Goal: Navigation & Orientation: Find specific page/section

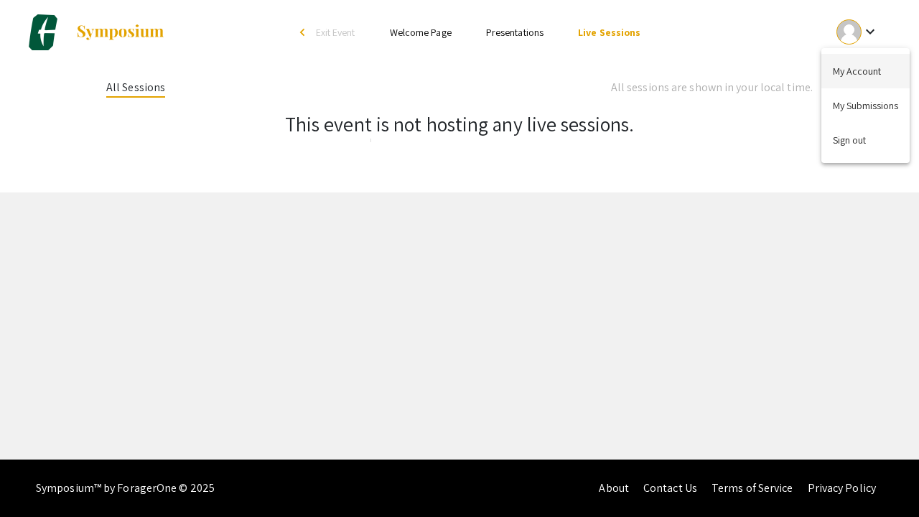
click at [848, 72] on button "My Account" at bounding box center [866, 71] width 88 height 34
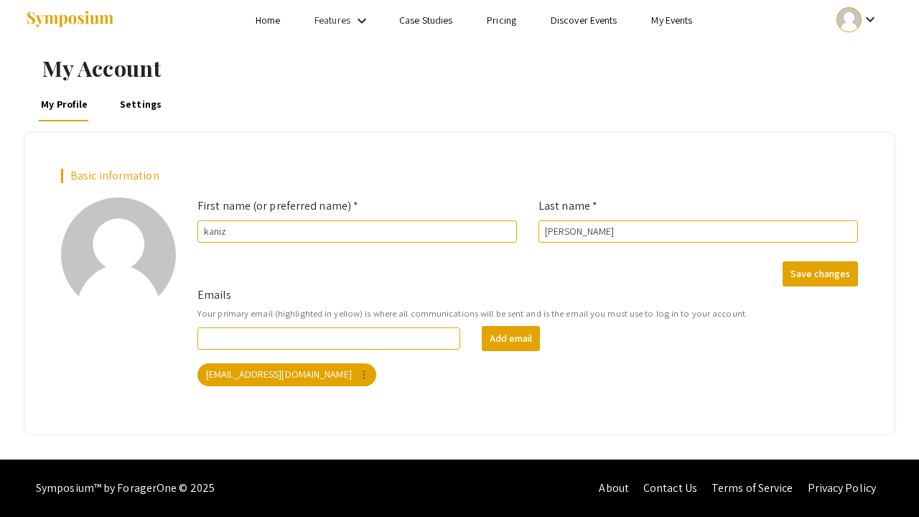
scroll to position [11, 0]
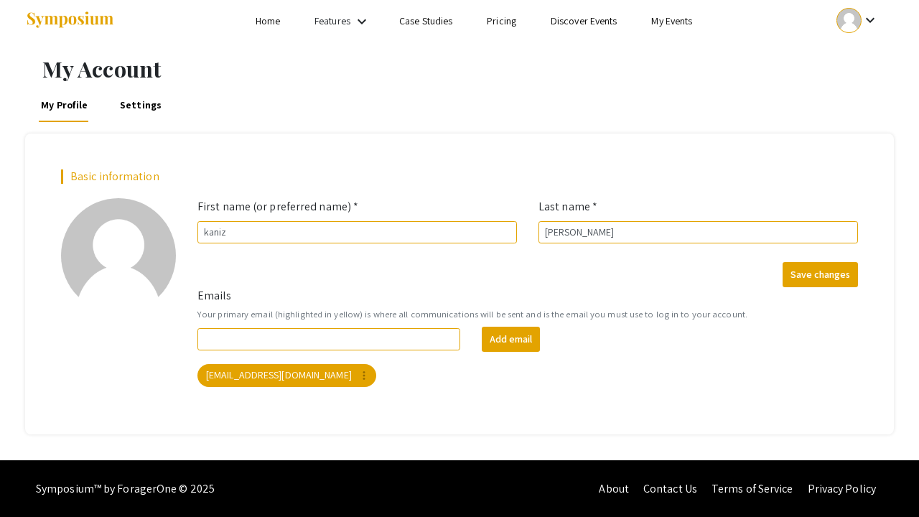
click at [142, 92] on link "Settings" at bounding box center [141, 105] width 46 height 34
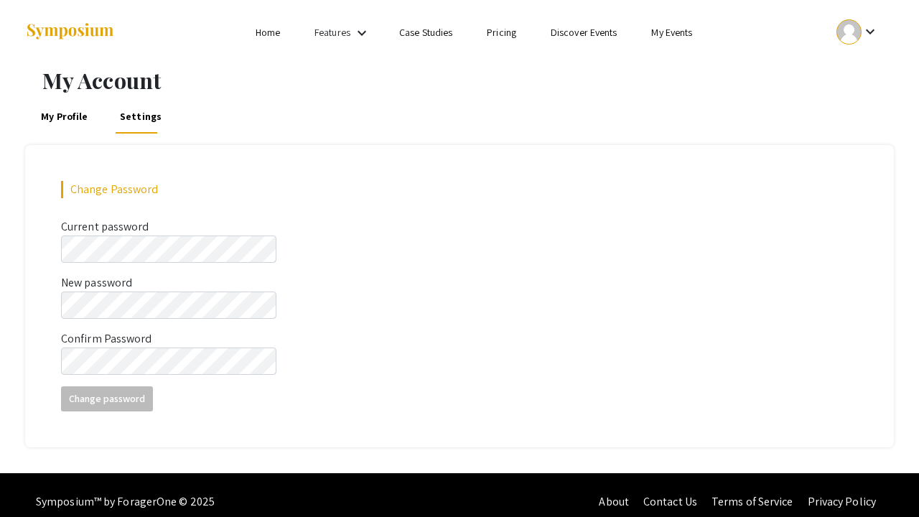
click at [663, 34] on link "My Events" at bounding box center [671, 32] width 41 height 13
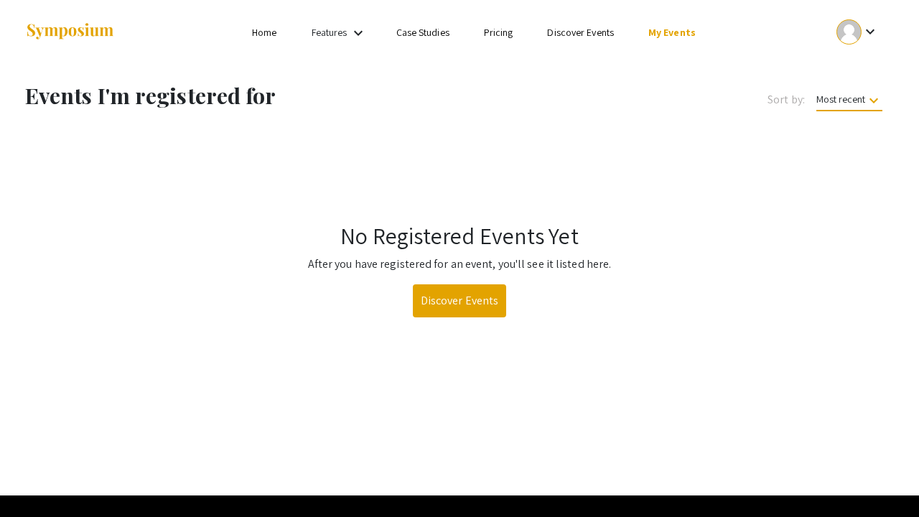
click at [582, 33] on link "Discover Events" at bounding box center [580, 32] width 67 height 13
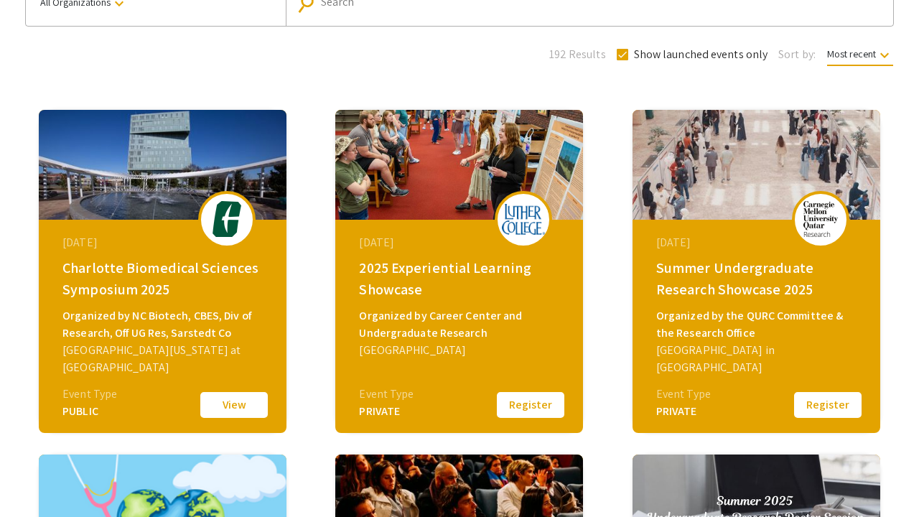
scroll to position [154, 0]
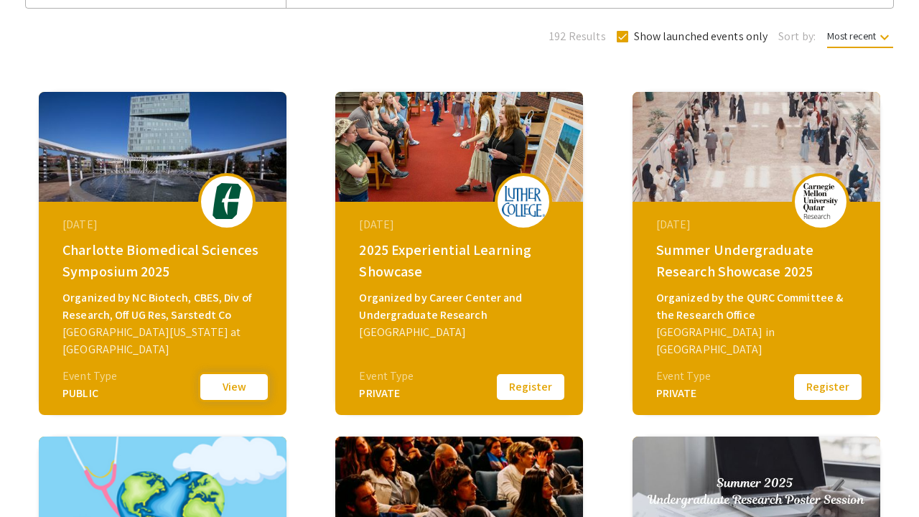
click at [233, 378] on button "View" at bounding box center [234, 387] width 72 height 30
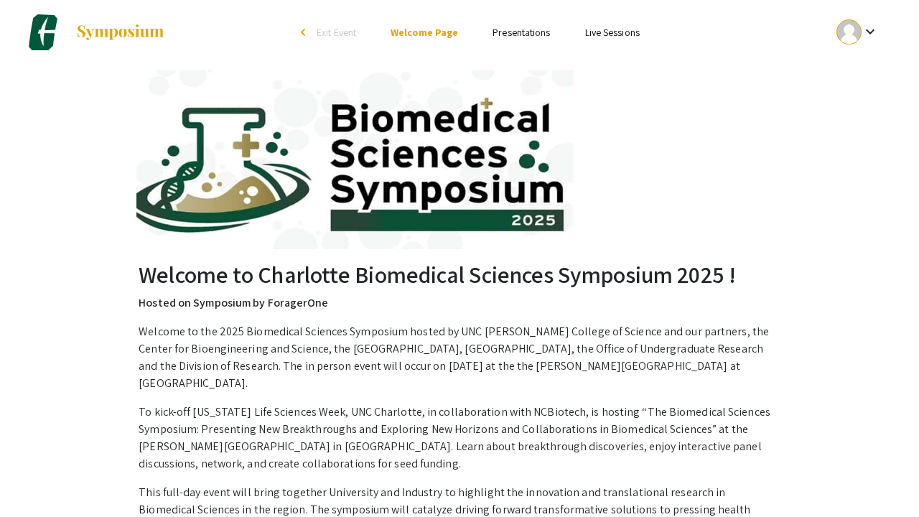
click at [519, 33] on link "Presentations" at bounding box center [521, 32] width 57 height 13
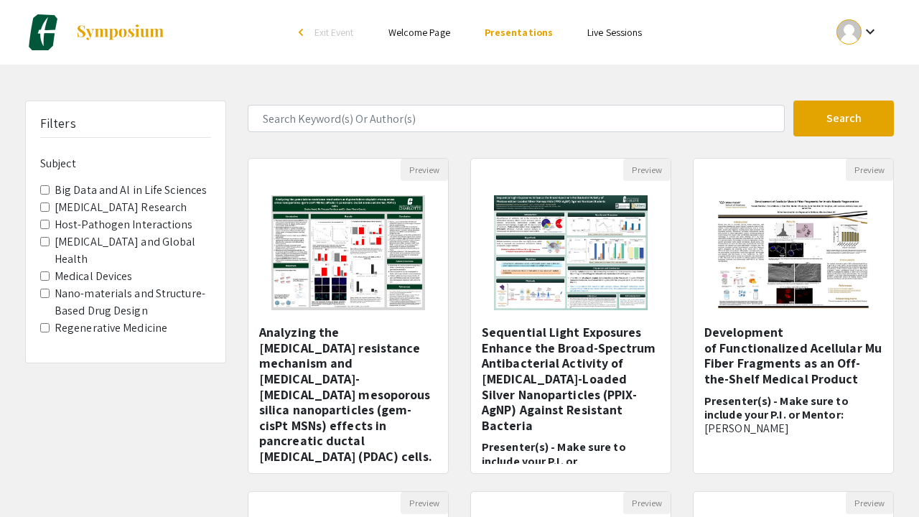
click at [422, 30] on link "Welcome Page" at bounding box center [420, 32] width 62 height 13
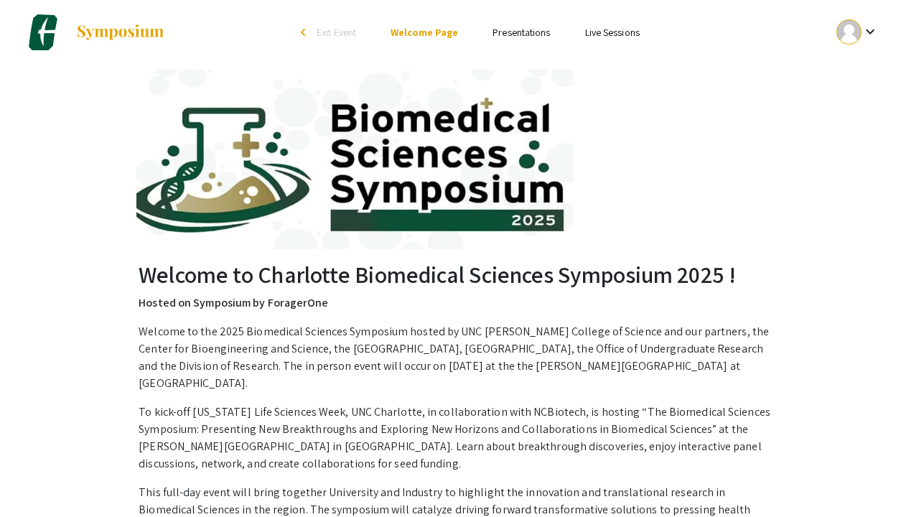
click at [103, 28] on img at bounding box center [120, 32] width 90 height 17
click at [872, 33] on mat-icon "keyboard_arrow_down" at bounding box center [870, 31] width 17 height 17
click at [862, 68] on button "My Account" at bounding box center [866, 71] width 88 height 34
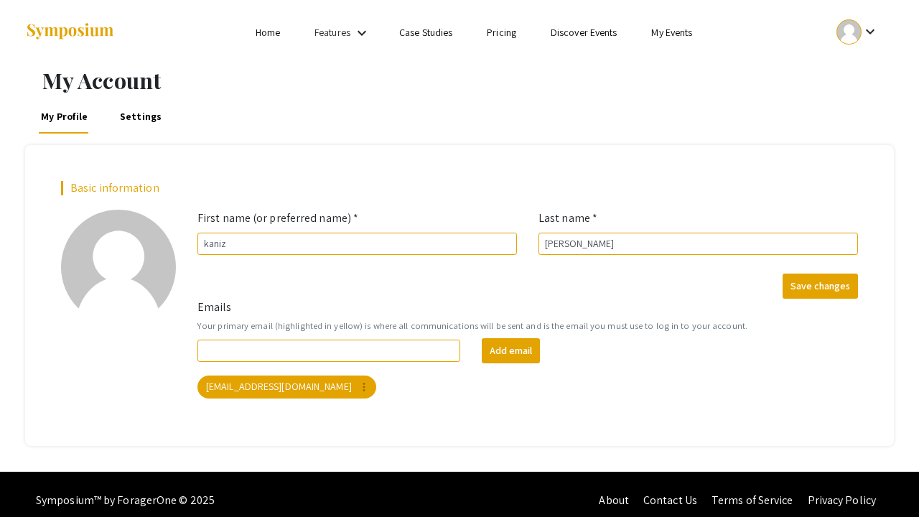
click at [872, 37] on mat-icon "keyboard_arrow_down" at bounding box center [870, 31] width 17 height 17
click at [868, 108] on button "My Submissions" at bounding box center [866, 105] width 88 height 34
